Goal: Transaction & Acquisition: Obtain resource

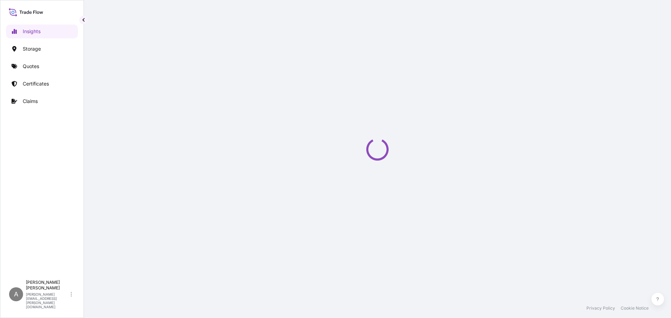
select select "2025"
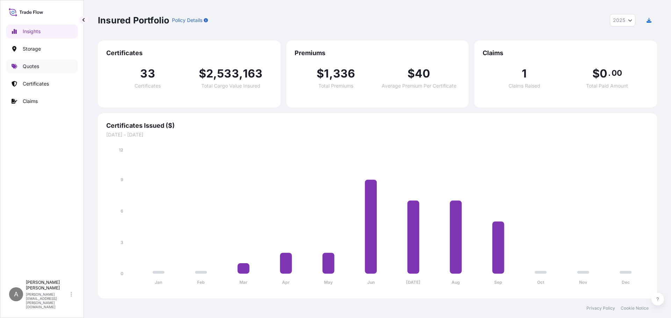
click at [22, 67] on link "Quotes" at bounding box center [42, 66] width 72 height 14
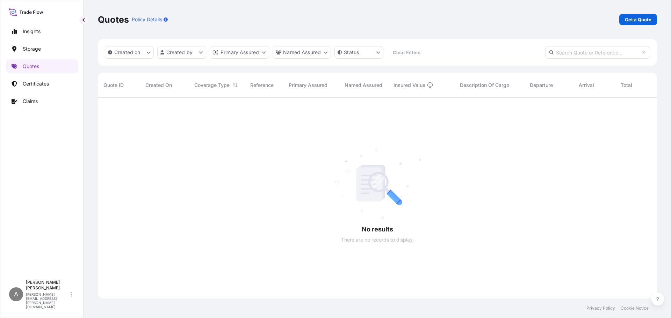
scroll to position [221, 554]
click at [627, 20] on p "Get a Quote" at bounding box center [638, 19] width 27 height 7
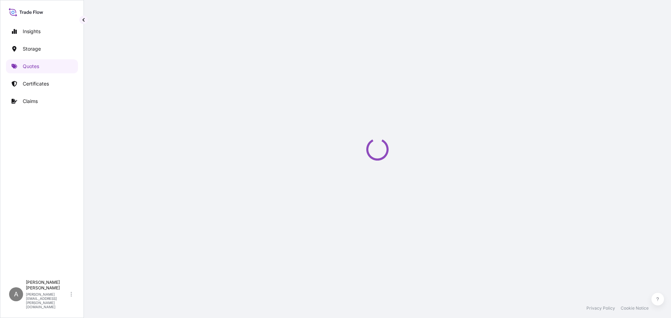
select select "Water"
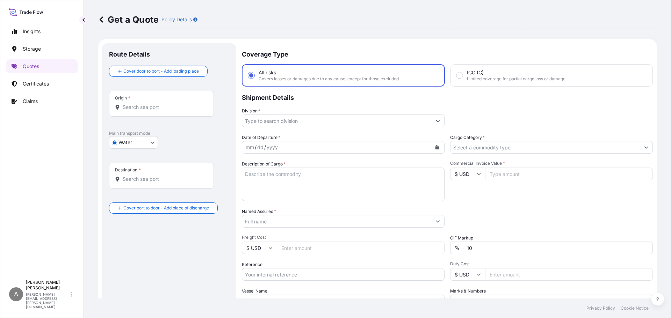
scroll to position [11, 0]
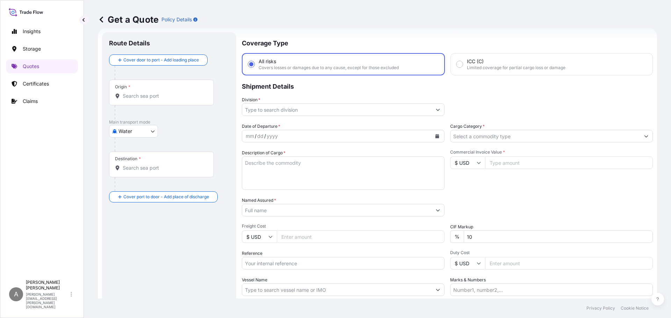
click at [147, 93] on input "Origin *" at bounding box center [164, 96] width 82 height 7
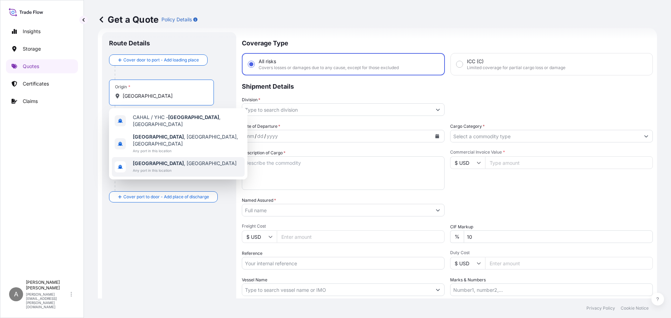
click at [151, 160] on span "Halifax , UK" at bounding box center [185, 163] width 104 height 7
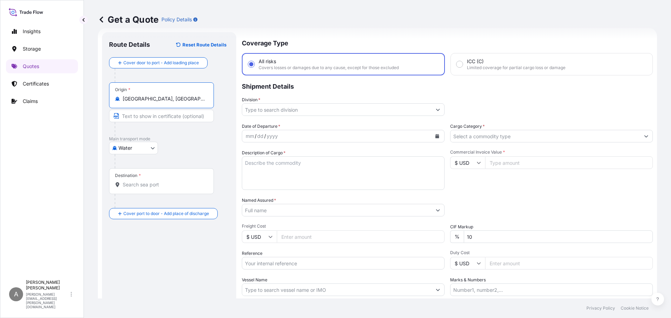
type input "Halifax, UK"
click at [143, 180] on div "Destination *" at bounding box center [161, 181] width 105 height 26
click at [143, 181] on input "Destination *" at bounding box center [164, 184] width 82 height 7
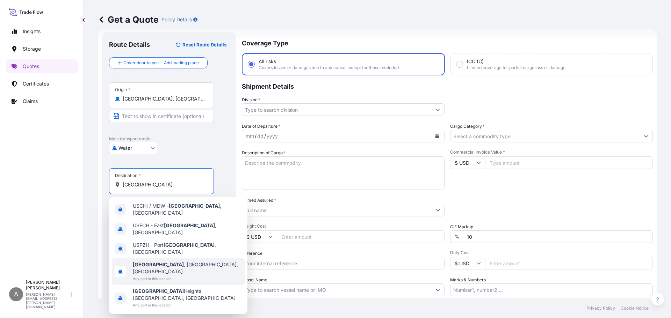
click at [150, 262] on b "Chicago" at bounding box center [158, 265] width 51 height 6
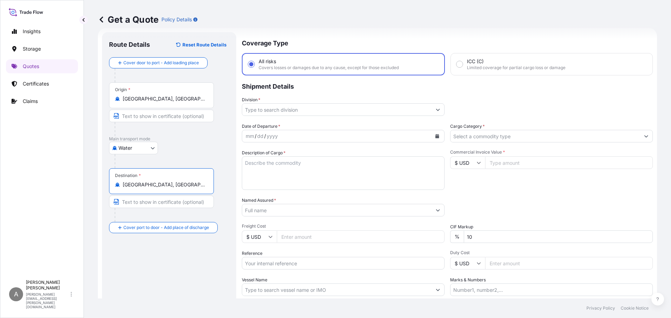
type input "Chicago, IL, USA"
click at [301, 108] on input "Division *" at bounding box center [336, 109] width 189 height 13
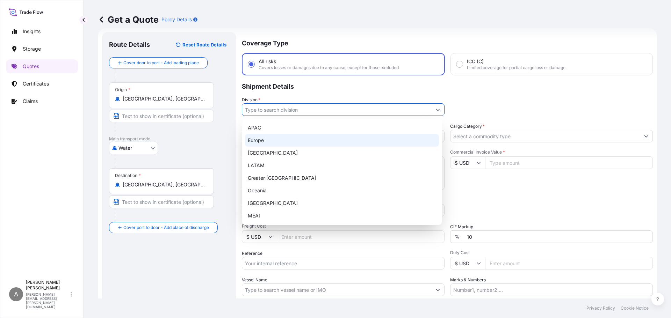
click at [260, 138] on div "Europe" at bounding box center [342, 140] width 194 height 13
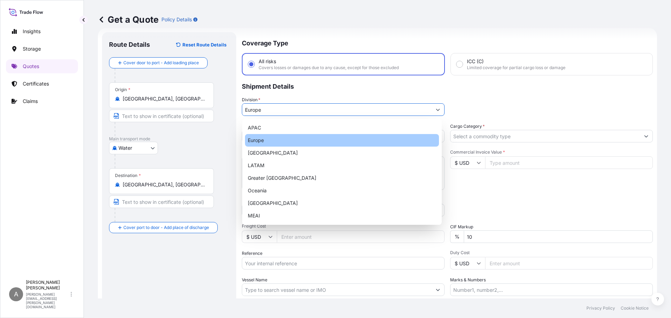
type input "Europe"
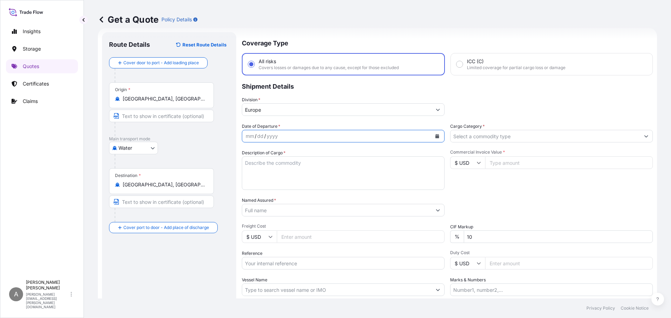
click at [435, 136] on icon "Calendar" at bounding box center [437, 136] width 4 height 4
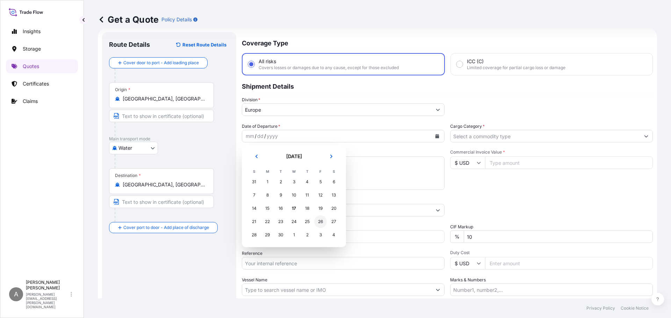
click at [320, 221] on div "26" at bounding box center [320, 222] width 13 height 13
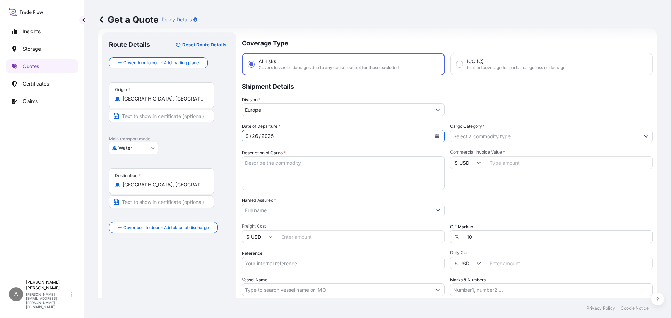
click at [531, 137] on input "Cargo Category *" at bounding box center [544, 136] width 189 height 13
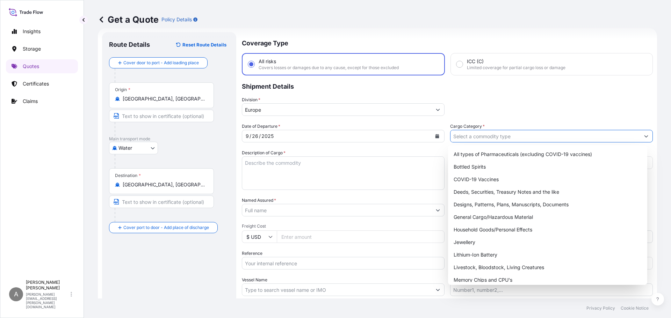
scroll to position [0, 0]
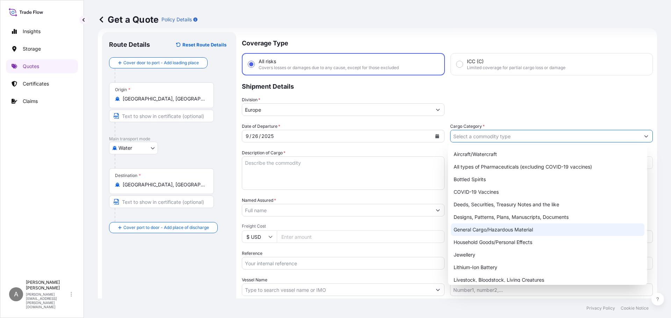
click at [538, 233] on div "General Cargo/Hazardous Material" at bounding box center [548, 230] width 194 height 13
type input "General Cargo/Hazardous Material"
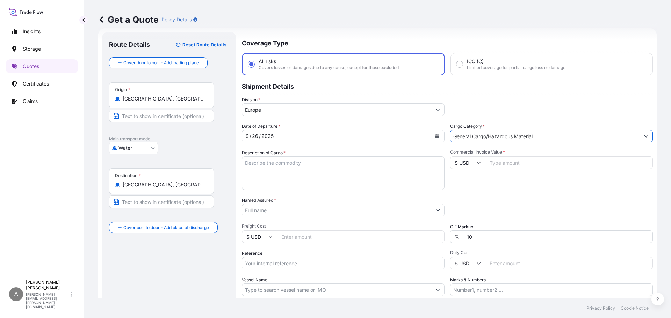
click at [477, 164] on icon at bounding box center [479, 163] width 4 height 4
click at [467, 194] on div "£ GBP" at bounding box center [464, 196] width 29 height 13
type input "£ GBP"
click at [505, 163] on input "Commercial Invoice Value *" at bounding box center [569, 163] width 168 height 13
type input "21683.20"
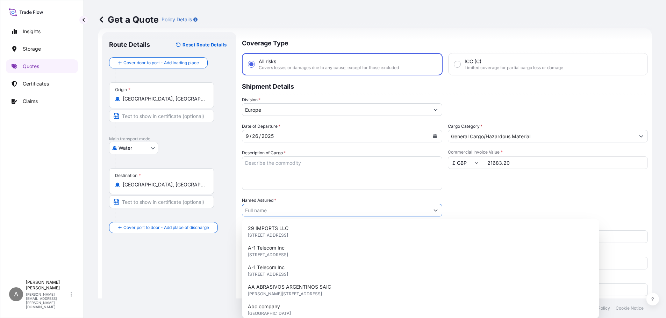
click at [331, 170] on textarea "Description of Cargo *" at bounding box center [342, 174] width 200 height 34
click at [285, 211] on input "Named Assured *" at bounding box center [336, 210] width 189 height 13
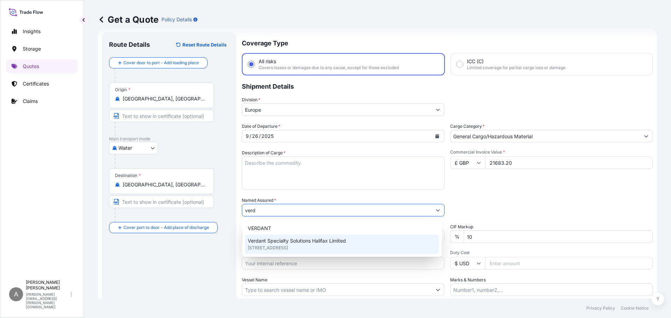
click at [293, 234] on div "VERDANT" at bounding box center [342, 228] width 194 height 13
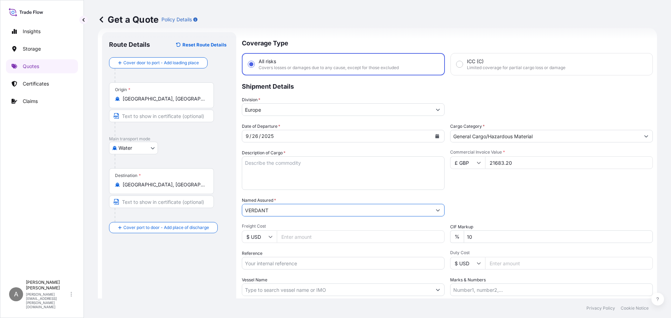
type input "VERDANT"
click at [259, 264] on input "Reference" at bounding box center [343, 263] width 203 height 13
paste input "1465437380"
type input "1465437380"
click at [220, 261] on div "Route Details Reset Route Details Cover door to port - Add loading place Place …" at bounding box center [169, 190] width 120 height 302
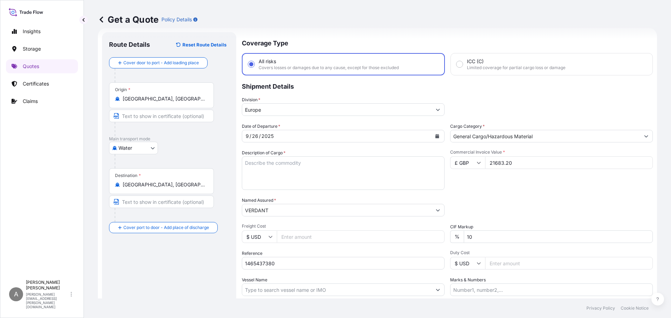
scroll to position [65, 0]
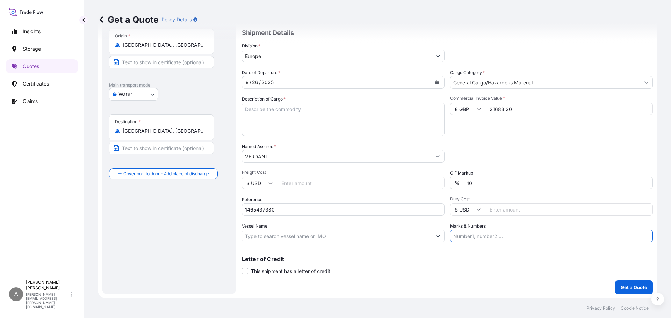
click at [471, 239] on input "Marks & Numbers" at bounding box center [551, 236] width 203 height 13
type input "s"
type input "as addressed"
click at [351, 183] on input "Freight Cost" at bounding box center [361, 183] width 168 height 13
type input "6882"
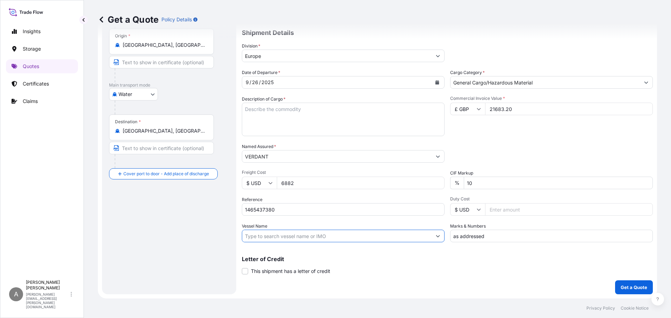
click at [266, 234] on input "Vessel Name" at bounding box center [336, 236] width 189 height 13
paste input "OOCL SEOUL"
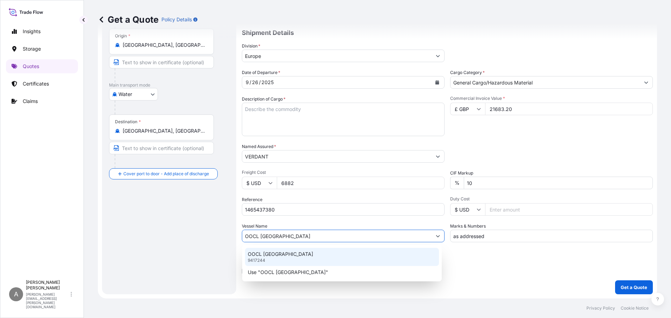
click at [295, 254] on div "OOCL SEOUL 9417244" at bounding box center [342, 257] width 194 height 18
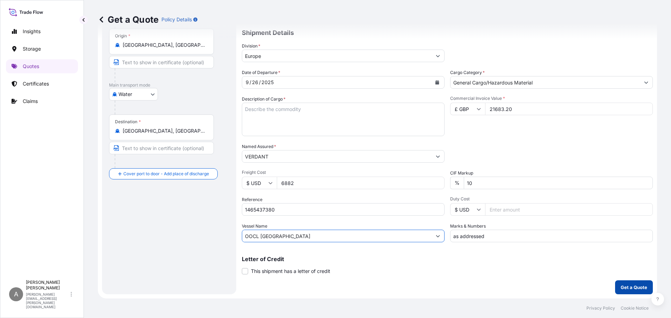
type input "OOCL SEOUL"
click at [618, 293] on button "Get a Quote" at bounding box center [634, 288] width 38 height 14
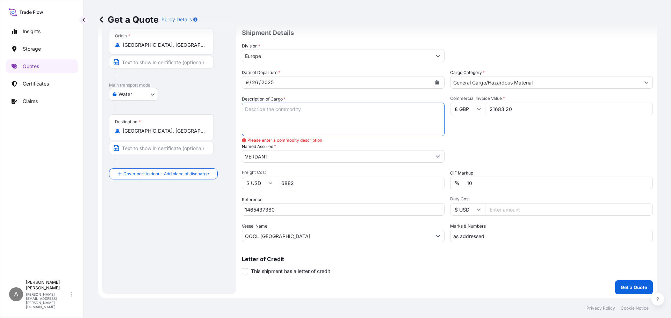
click at [279, 118] on textarea "Description of Cargo *" at bounding box center [343, 120] width 203 height 34
paste textarea "MACKAM C2M MW MB 220KG"
type textarea "MACKAM C2M MW MB 220KG"
click at [377, 268] on div "Letter of Credit This shipment has a letter of credit Letter of credit * Letter…" at bounding box center [447, 265] width 411 height 19
click at [635, 287] on p "Get a Quote" at bounding box center [634, 287] width 27 height 7
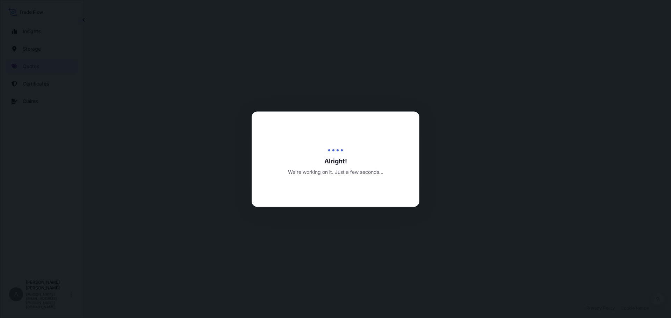
select select "Water"
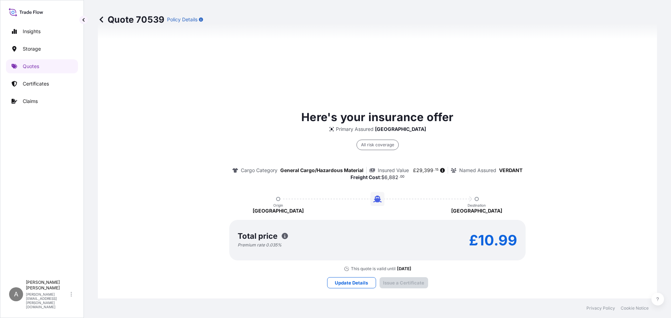
scroll to position [1042, 0]
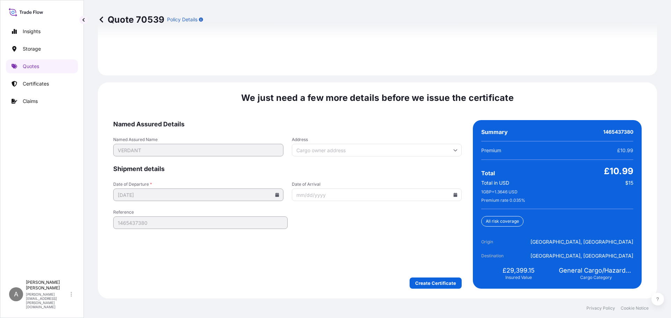
click at [384, 155] on input "Address" at bounding box center [377, 150] width 170 height 13
click at [363, 223] on form "Named Assured Details Named Assured Name VERDANT Address Please type and select…" at bounding box center [287, 204] width 348 height 169
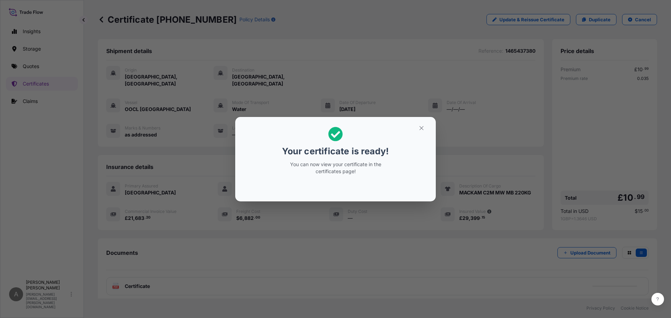
click at [168, 277] on div "Your certificate is ready! You can now view your certificate in the certificate…" at bounding box center [335, 159] width 671 height 318
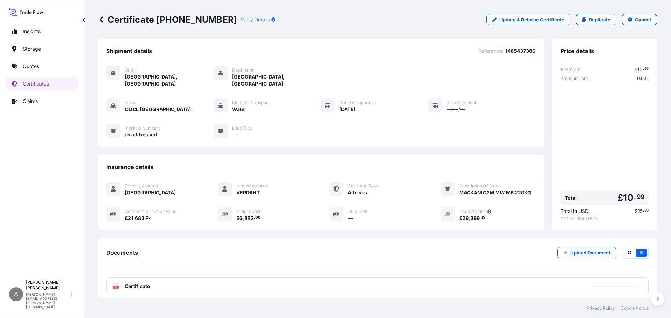
click at [140, 283] on span "Certificate" at bounding box center [137, 286] width 25 height 7
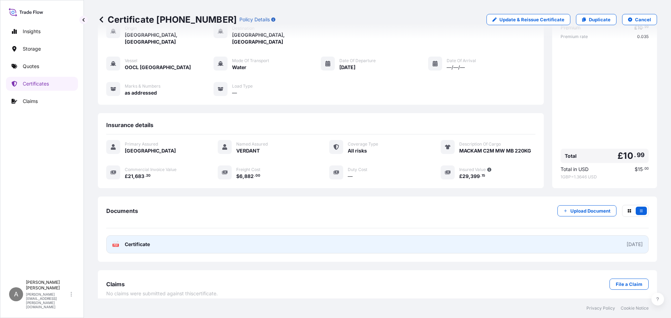
click at [171, 236] on link "PDF Certificate 2025-09-17" at bounding box center [377, 245] width 542 height 18
